Goal: Task Accomplishment & Management: Manage account settings

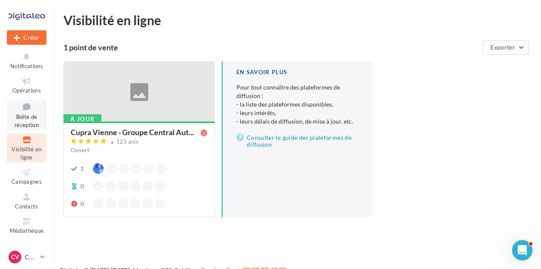
click at [20, 112] on link "Boîte de réception" at bounding box center [27, 114] width 40 height 31
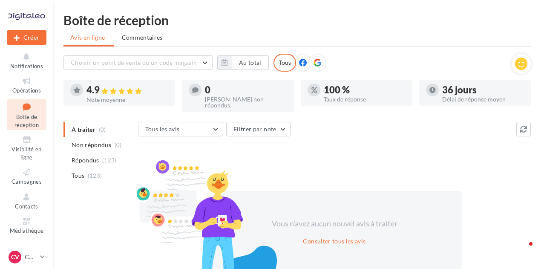
click at [20, 112] on link "Boîte de réception" at bounding box center [27, 114] width 40 height 31
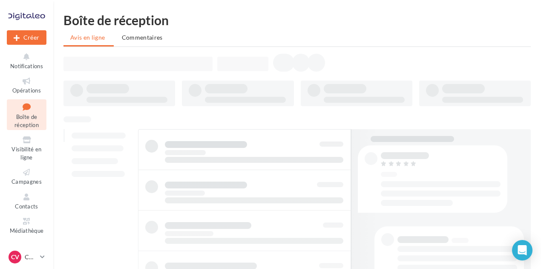
click at [32, 256] on p "CUPRA Vienne" at bounding box center [31, 257] width 12 height 9
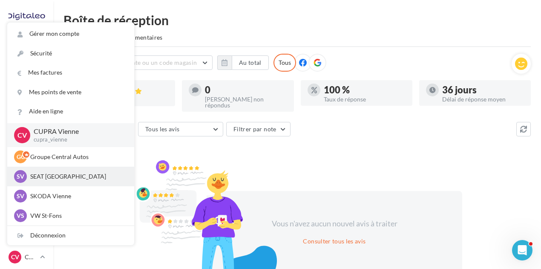
click at [42, 174] on p "SEAT Vienne" at bounding box center [77, 176] width 94 height 9
